Goal: Information Seeking & Learning: Learn about a topic

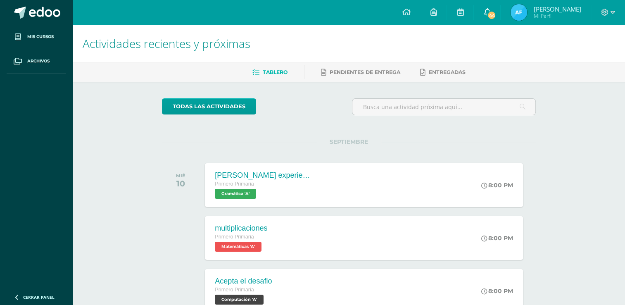
click at [491, 14] on icon at bounding box center [487, 11] width 7 height 7
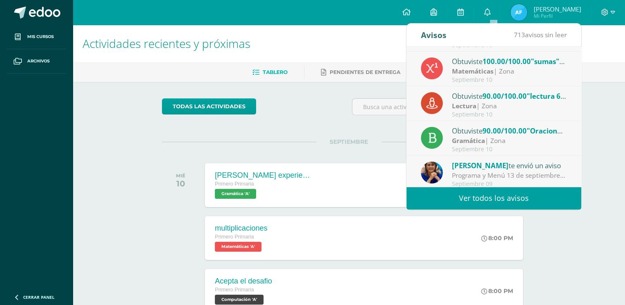
scroll to position [137, 0]
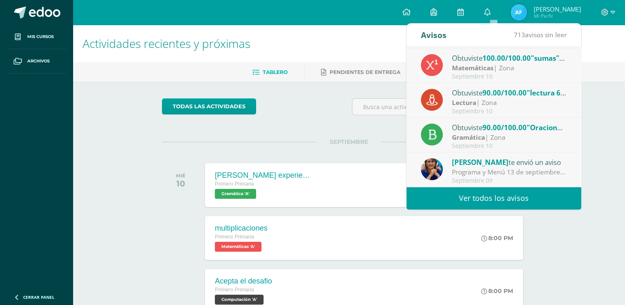
click at [531, 194] on link "Ver todos los avisos" at bounding box center [494, 198] width 175 height 23
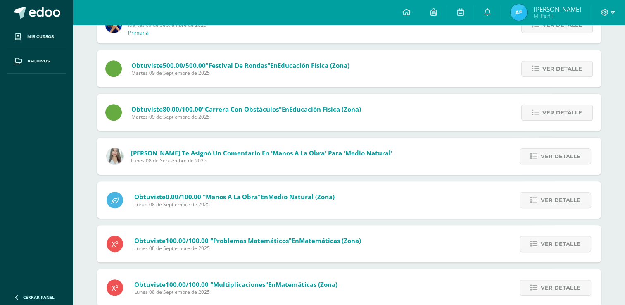
scroll to position [438, 0]
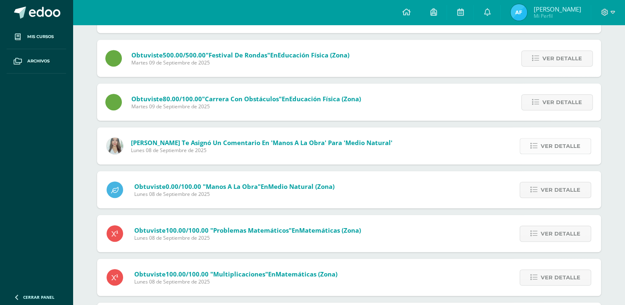
click at [565, 145] on span "Ver detalle" at bounding box center [561, 145] width 40 height 15
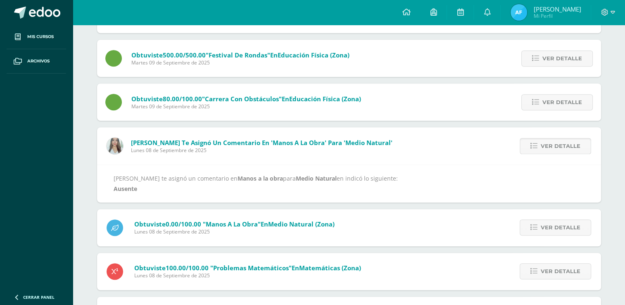
click at [565, 145] on span "Ver detalle" at bounding box center [561, 145] width 40 height 15
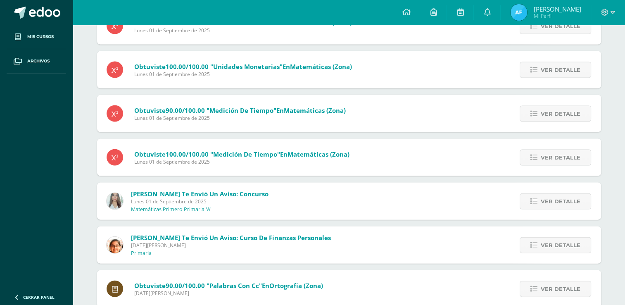
scroll to position [1759, 0]
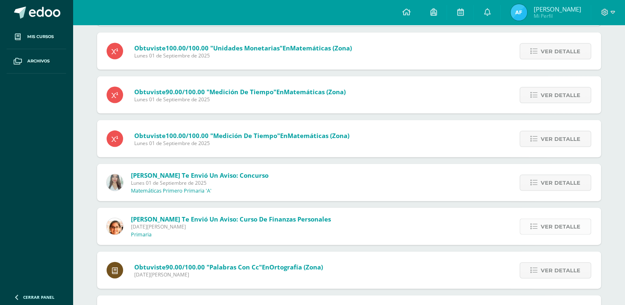
click at [569, 228] on span "Ver detalle" at bounding box center [561, 226] width 40 height 15
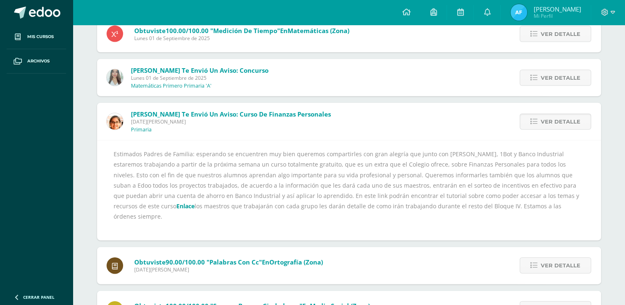
scroll to position [1867, 0]
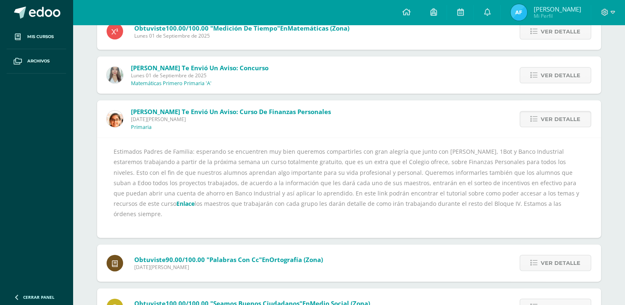
click at [195, 200] on link "Enlace" at bounding box center [185, 204] width 18 height 8
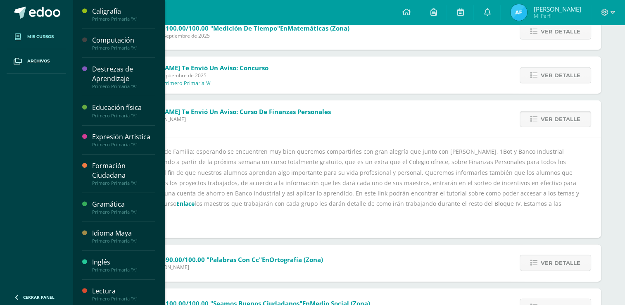
click at [31, 38] on span "Mis cursos" at bounding box center [40, 36] width 26 height 7
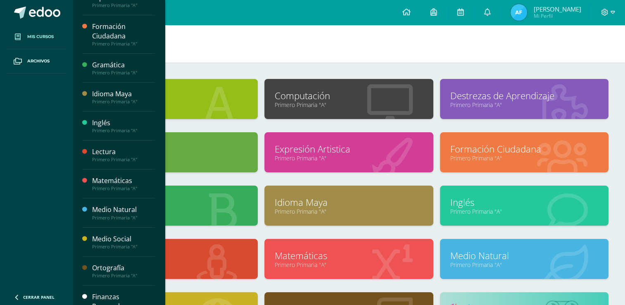
scroll to position [157, 0]
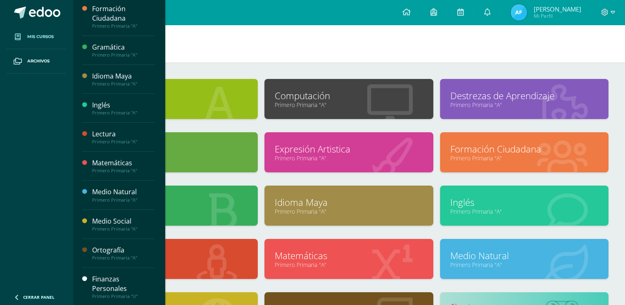
click at [111, 286] on div "Finanzas Personales" at bounding box center [123, 283] width 63 height 19
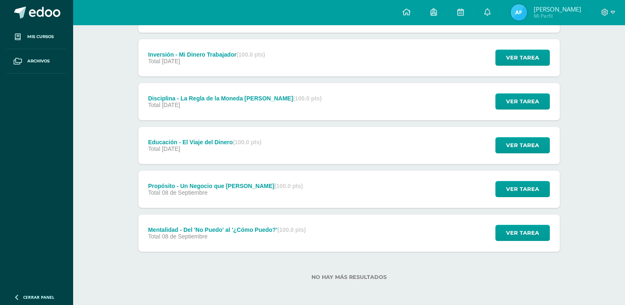
scroll to position [144, 0]
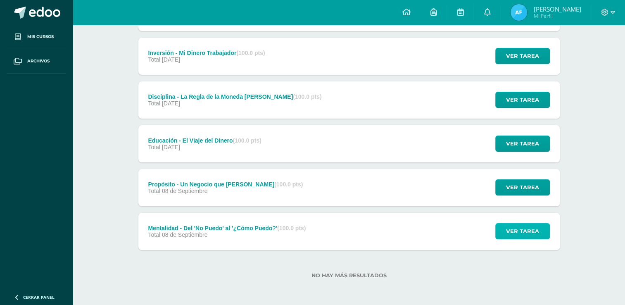
click at [528, 231] on span "Ver tarea" at bounding box center [522, 231] width 33 height 15
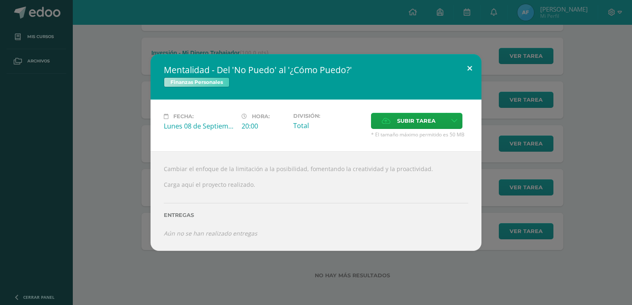
click at [470, 68] on button at bounding box center [470, 68] width 24 height 28
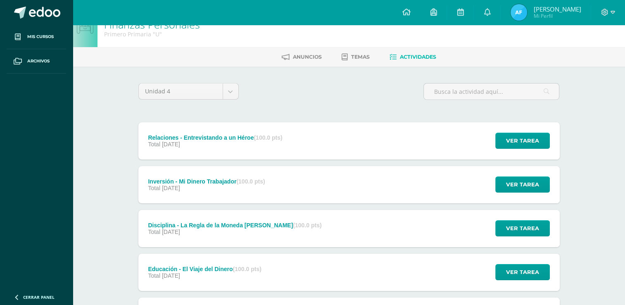
scroll to position [0, 0]
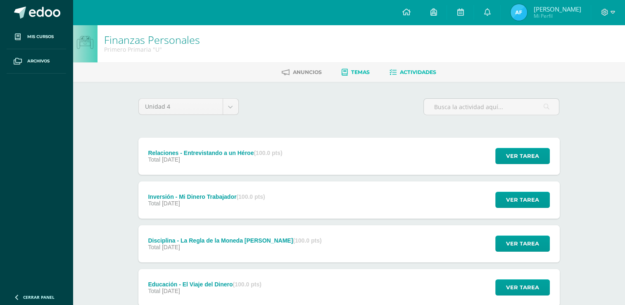
click at [361, 69] on span "Temas" at bounding box center [360, 72] width 19 height 6
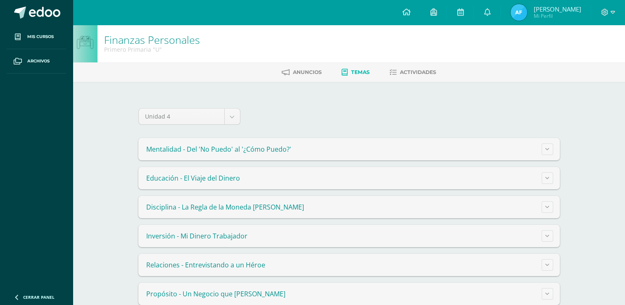
scroll to position [15, 0]
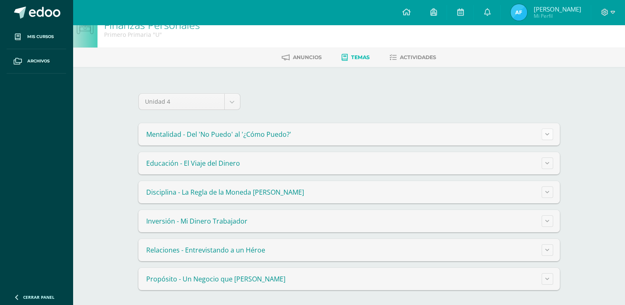
click at [548, 133] on icon at bounding box center [548, 134] width 4 height 5
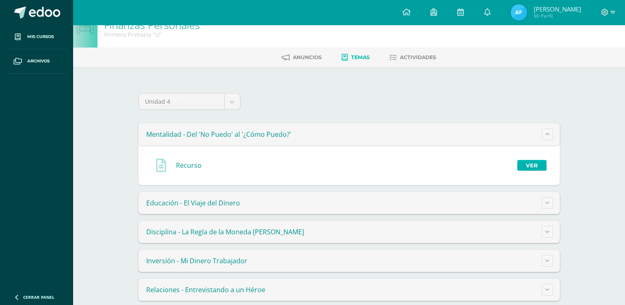
click at [536, 161] on link "Ver" at bounding box center [531, 165] width 29 height 11
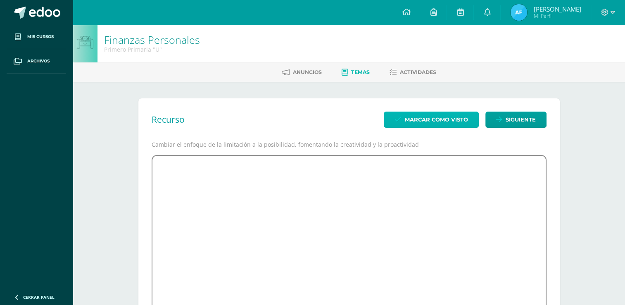
click at [436, 122] on span "Marcar como visto" at bounding box center [436, 119] width 63 height 15
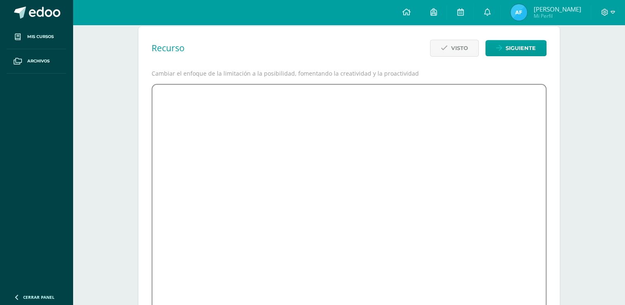
scroll to position [52, 0]
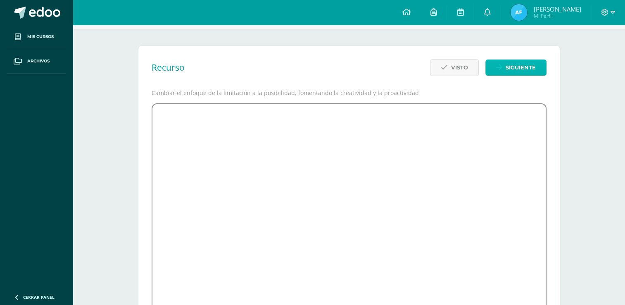
click at [509, 60] on span "Siguiente" at bounding box center [521, 67] width 30 height 15
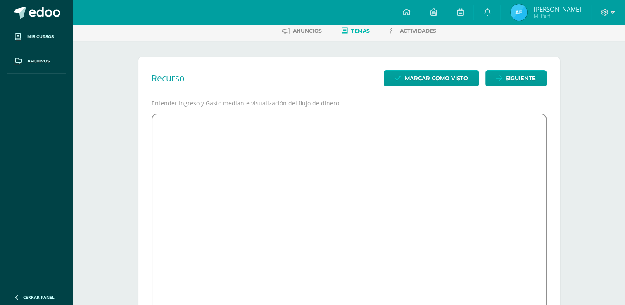
scroll to position [124, 0]
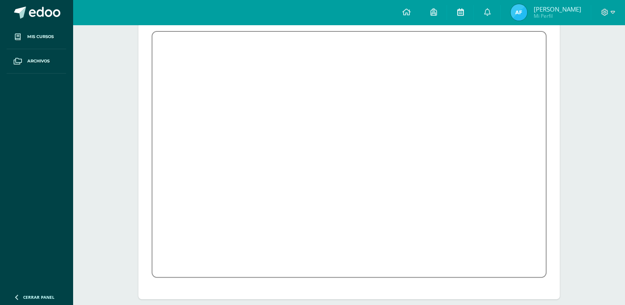
click at [464, 9] on icon at bounding box center [460, 11] width 7 height 7
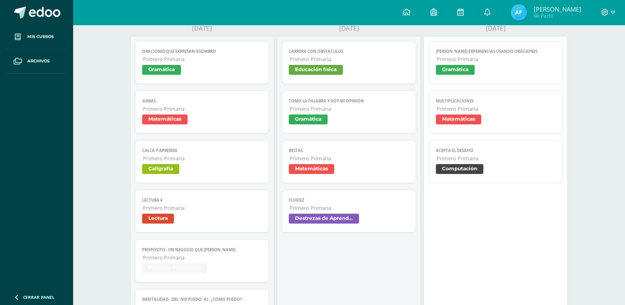
scroll to position [124, 0]
click at [196, 209] on span "Primero Primaria" at bounding box center [202, 207] width 119 height 7
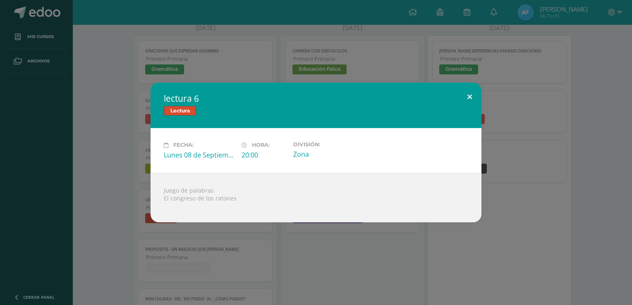
click at [470, 97] on button at bounding box center [470, 97] width 24 height 28
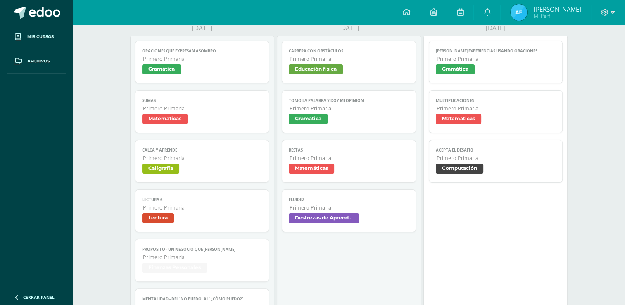
scroll to position [165, 0]
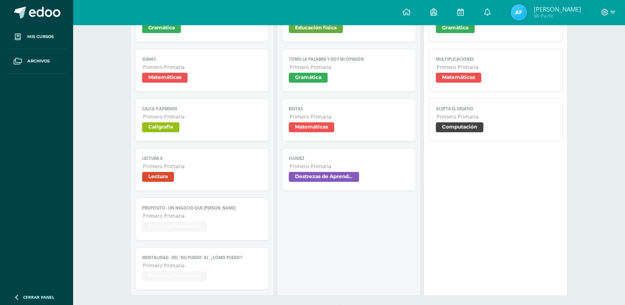
click at [210, 223] on span "Finanzas Personales" at bounding box center [202, 228] width 120 height 12
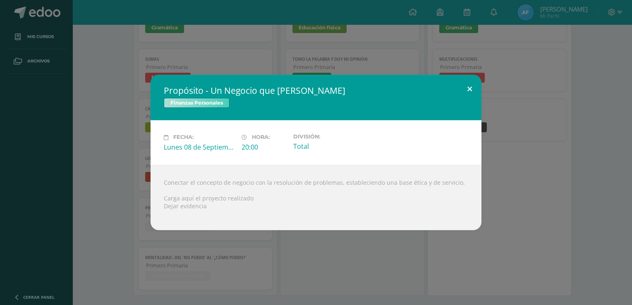
click at [465, 91] on button at bounding box center [470, 89] width 24 height 28
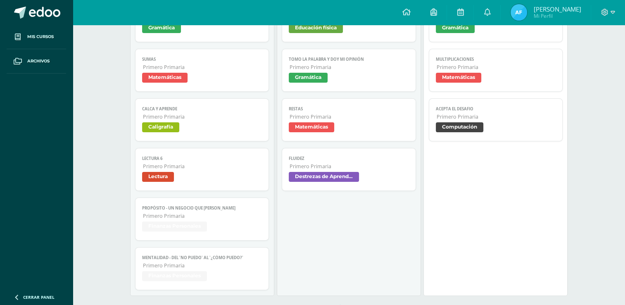
click at [181, 269] on span "Primero Primaria" at bounding box center [202, 265] width 119 height 7
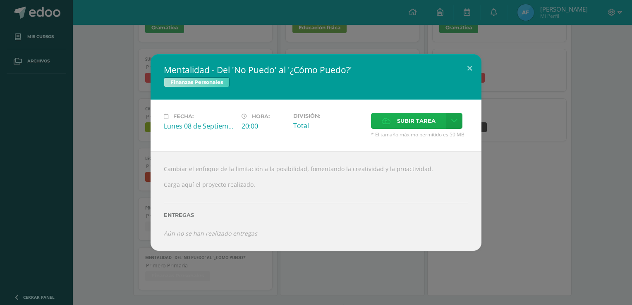
click at [420, 119] on span "Subir tarea" at bounding box center [416, 120] width 38 height 15
click at [0, 0] on input "Subir tarea" at bounding box center [0, 0] width 0 height 0
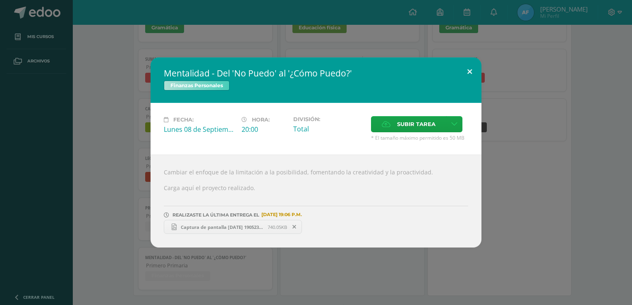
click at [469, 70] on button at bounding box center [470, 71] width 24 height 28
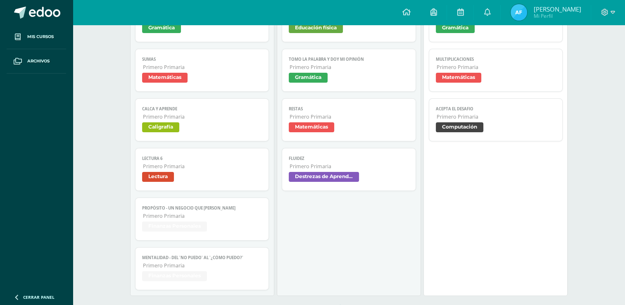
click at [193, 219] on span "Primero Primaria" at bounding box center [202, 215] width 119 height 7
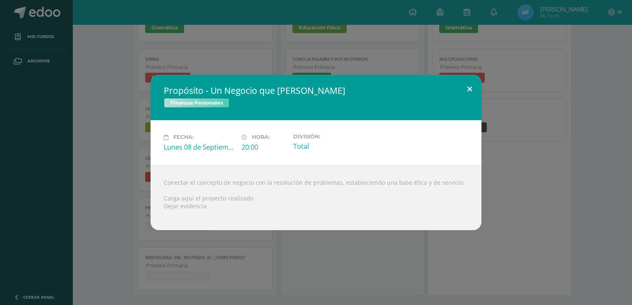
click at [470, 90] on button at bounding box center [470, 89] width 24 height 28
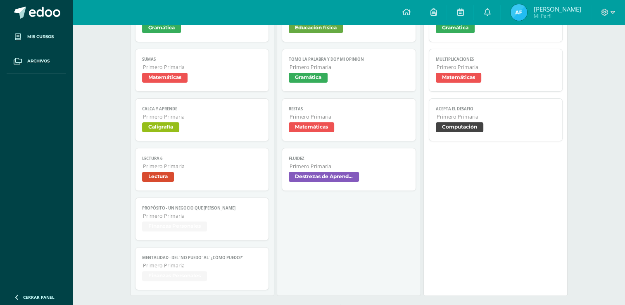
click at [324, 161] on span "fluidez" at bounding box center [349, 158] width 120 height 5
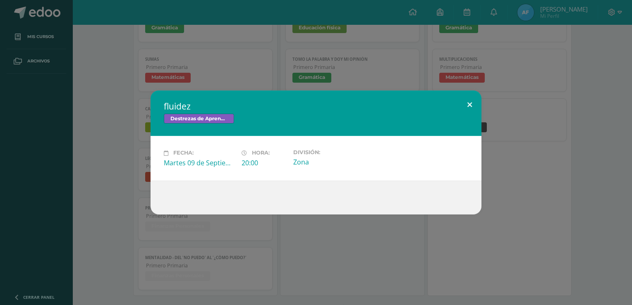
click at [471, 106] on button at bounding box center [470, 105] width 24 height 28
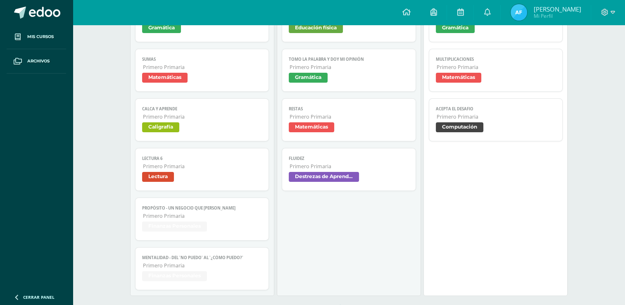
click at [194, 223] on span "Finanzas Personales" at bounding box center [174, 227] width 65 height 10
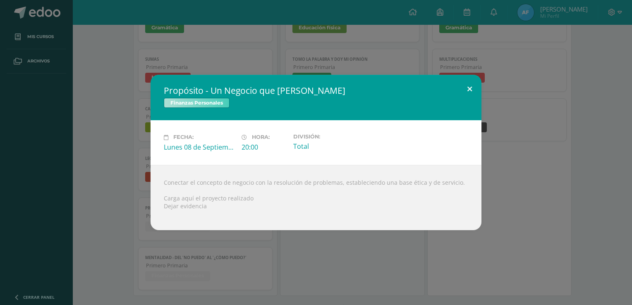
click at [469, 90] on button at bounding box center [470, 89] width 24 height 28
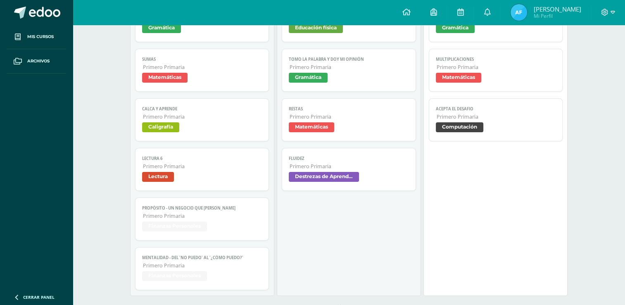
click at [158, 269] on span "Primero Primaria" at bounding box center [202, 265] width 119 height 7
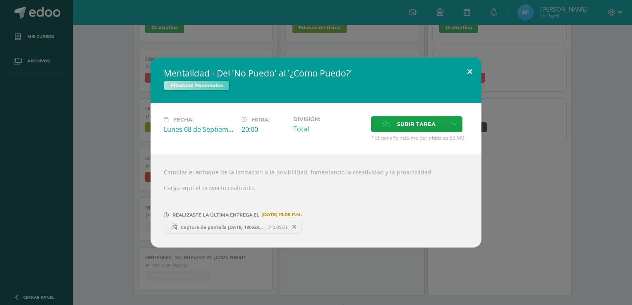
click at [468, 70] on button at bounding box center [470, 71] width 24 height 28
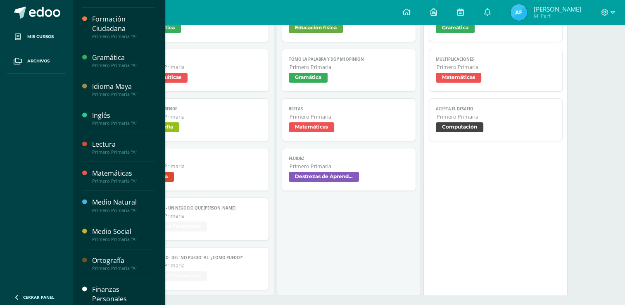
scroll to position [157, 0]
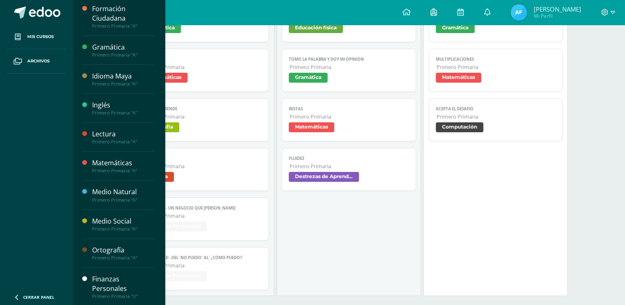
click at [127, 289] on div "Finanzas Personales" at bounding box center [123, 283] width 63 height 19
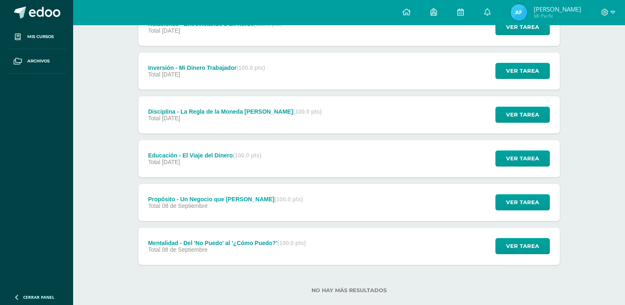
scroll to position [144, 0]
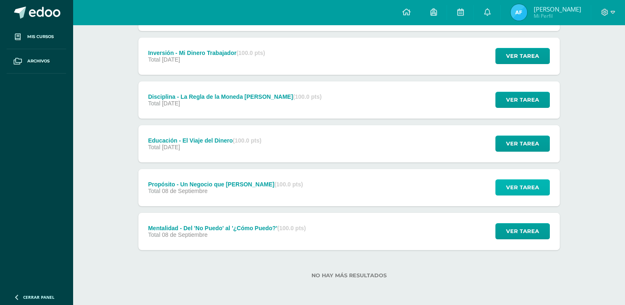
click at [526, 183] on span "Ver tarea" at bounding box center [522, 187] width 33 height 15
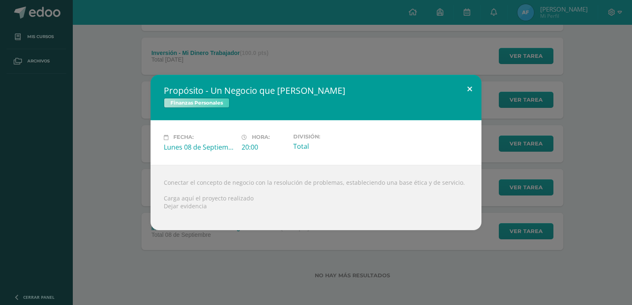
click at [471, 84] on button at bounding box center [470, 89] width 24 height 28
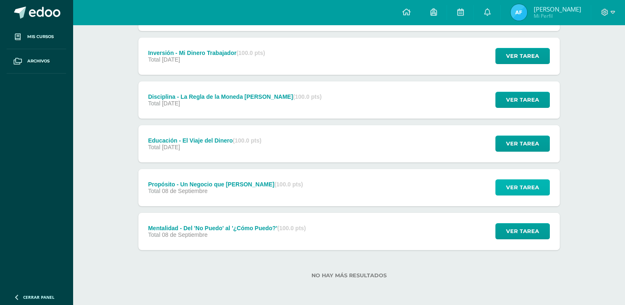
scroll to position [0, 0]
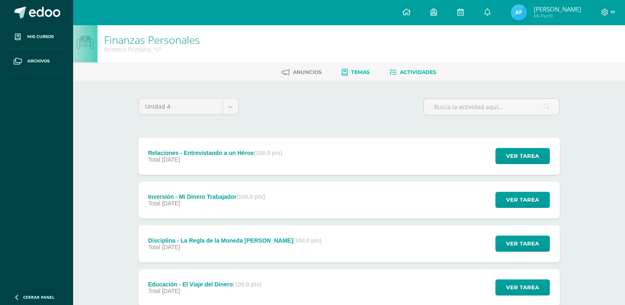
click at [364, 67] on link "Temas" at bounding box center [356, 72] width 28 height 13
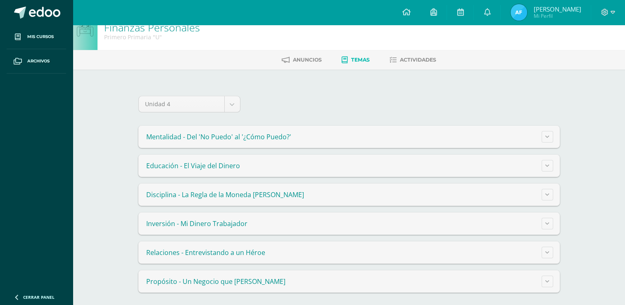
scroll to position [15, 0]
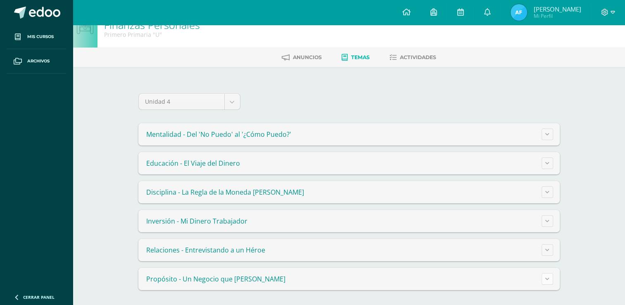
click at [548, 277] on icon at bounding box center [548, 279] width 4 height 5
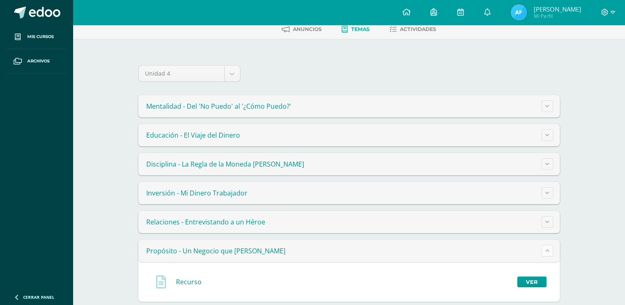
scroll to position [55, 0]
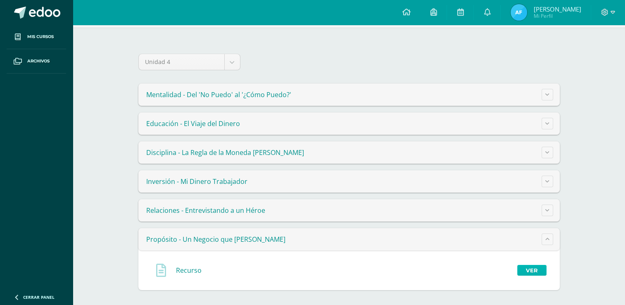
click at [531, 271] on link "Ver" at bounding box center [531, 270] width 29 height 11
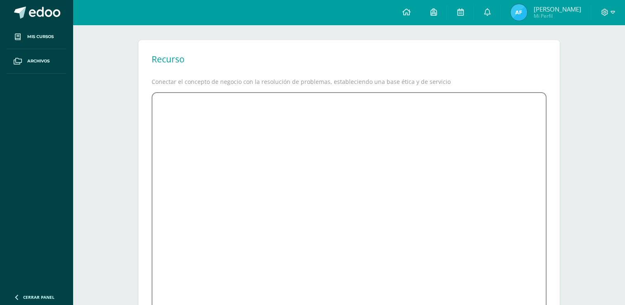
scroll to position [57, 0]
